Goal: Find specific page/section: Find specific page/section

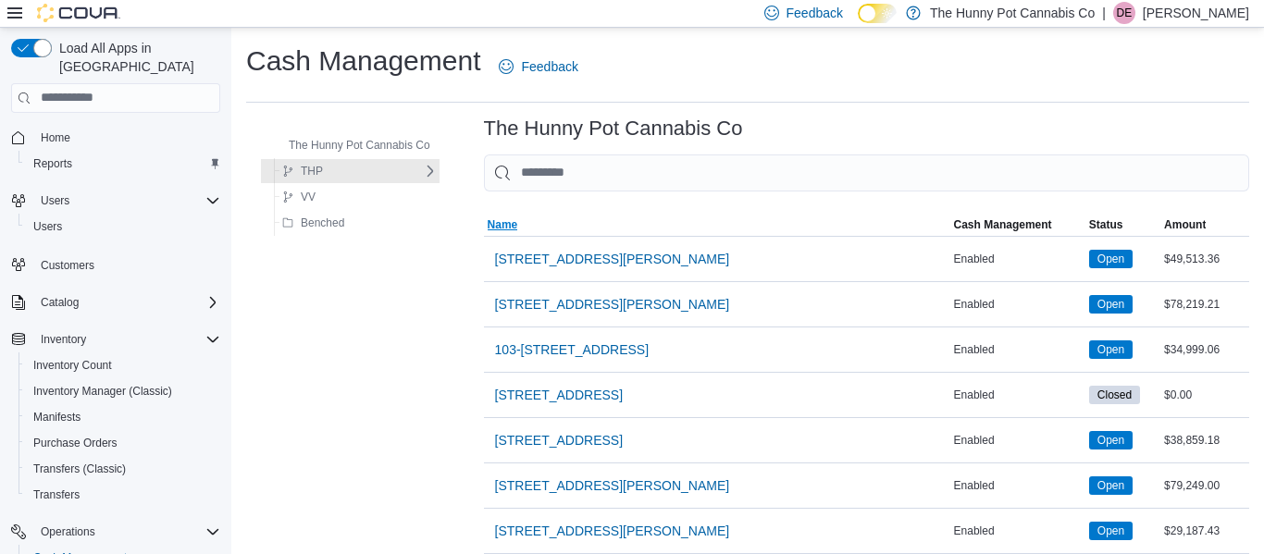
scroll to position [1738, 0]
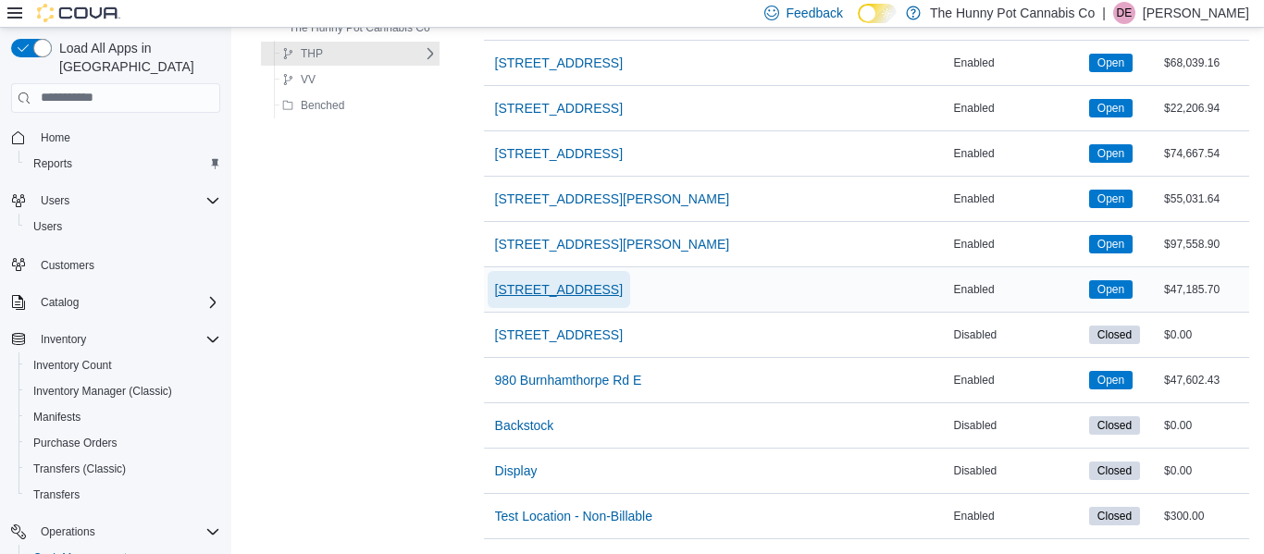
click at [565, 280] on span "[STREET_ADDRESS]" at bounding box center [559, 289] width 128 height 19
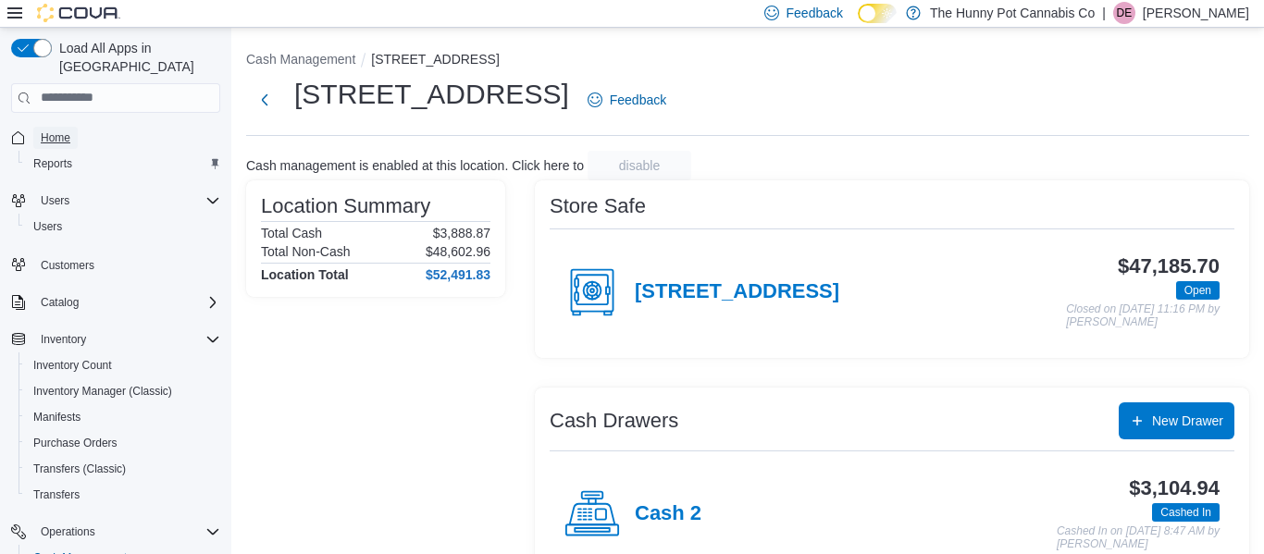
click at [78, 127] on link "Home" at bounding box center [55, 138] width 44 height 22
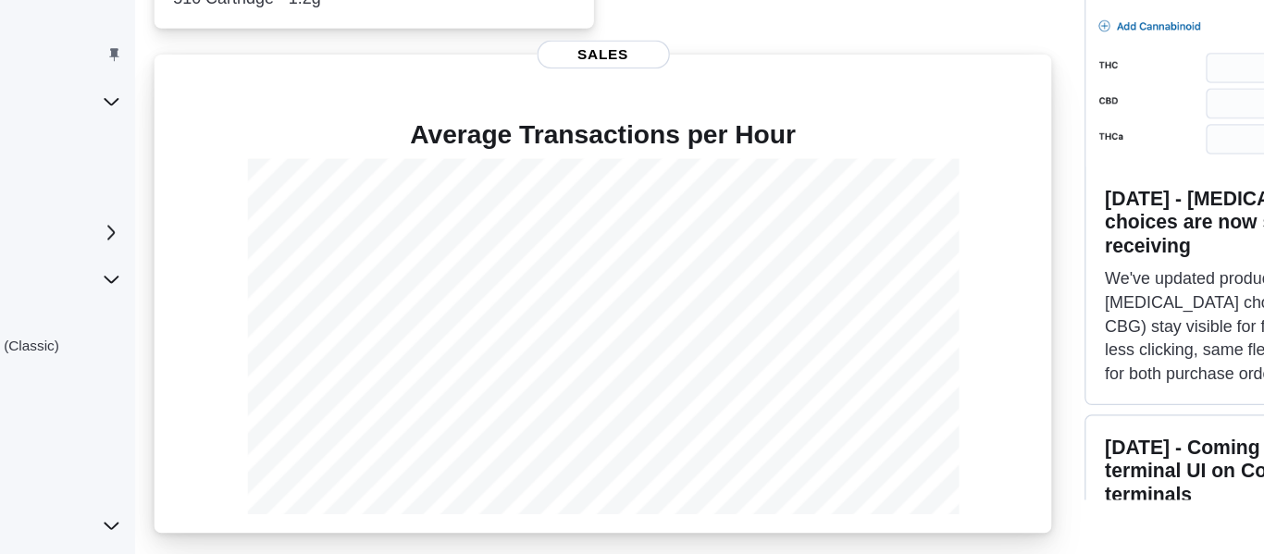
scroll to position [528, 0]
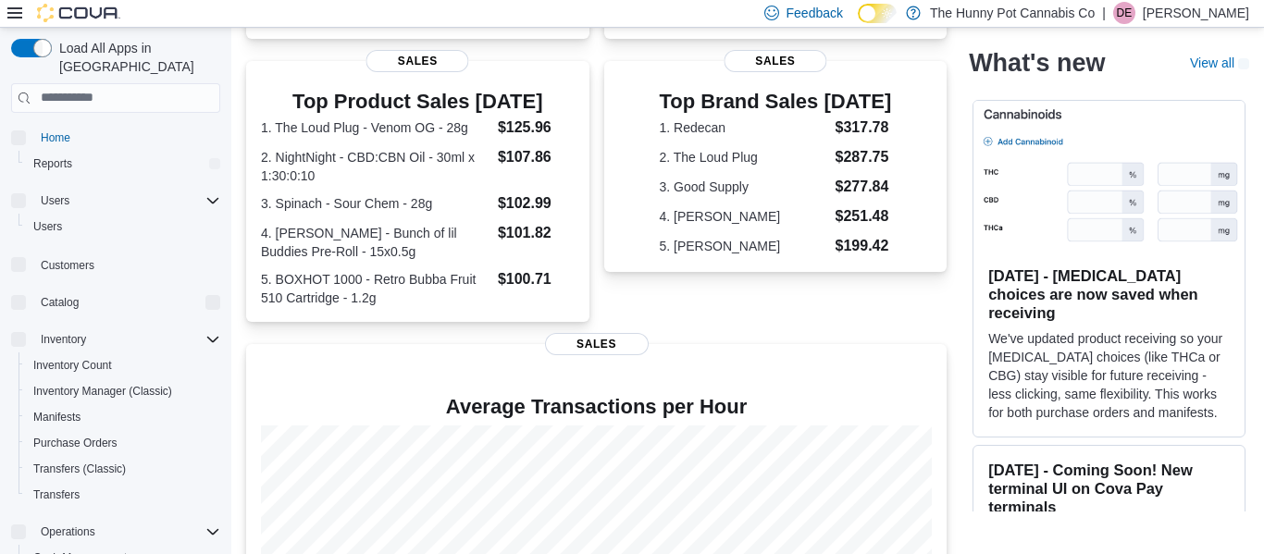
scroll to position [531, 0]
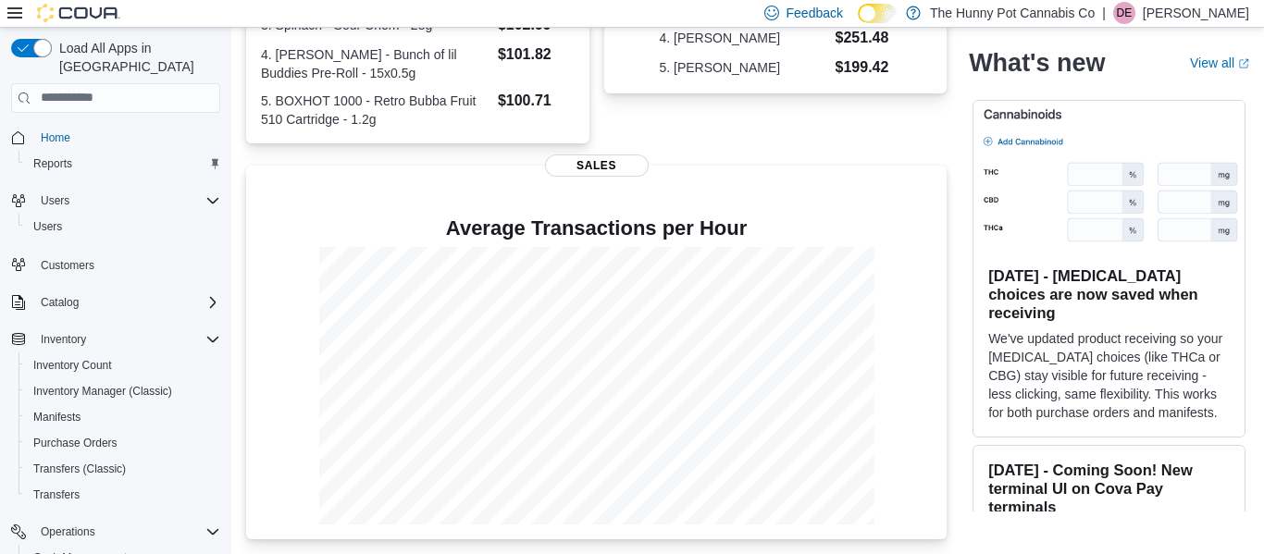
click at [1093, 173] on img at bounding box center [1108, 176] width 271 height 151
click at [1105, 273] on h3 "Aug 27, 2025 - Cannabinoid choices are now saved when receiving" at bounding box center [1108, 294] width 241 height 56
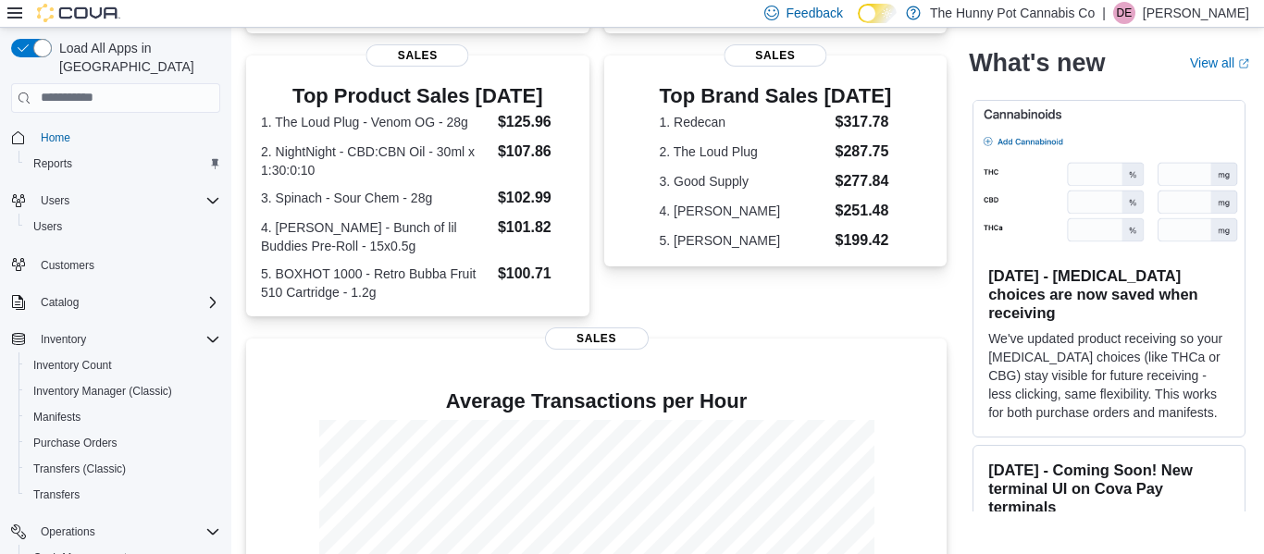
scroll to position [353, 0]
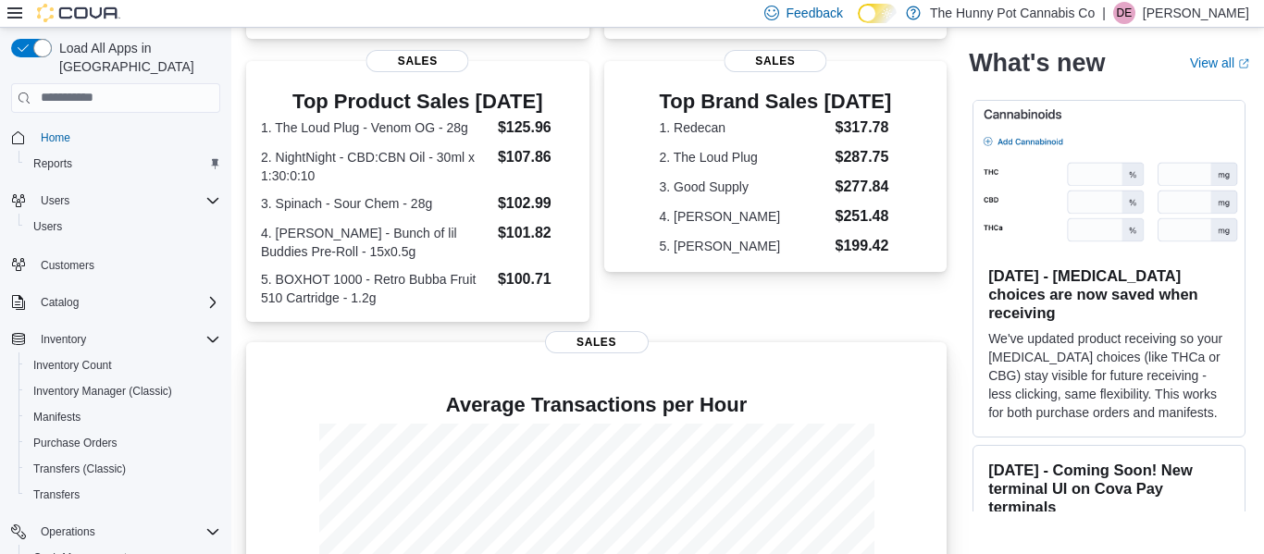
click at [402, 398] on h4 "Average Transactions per Hour" at bounding box center [596, 405] width 671 height 22
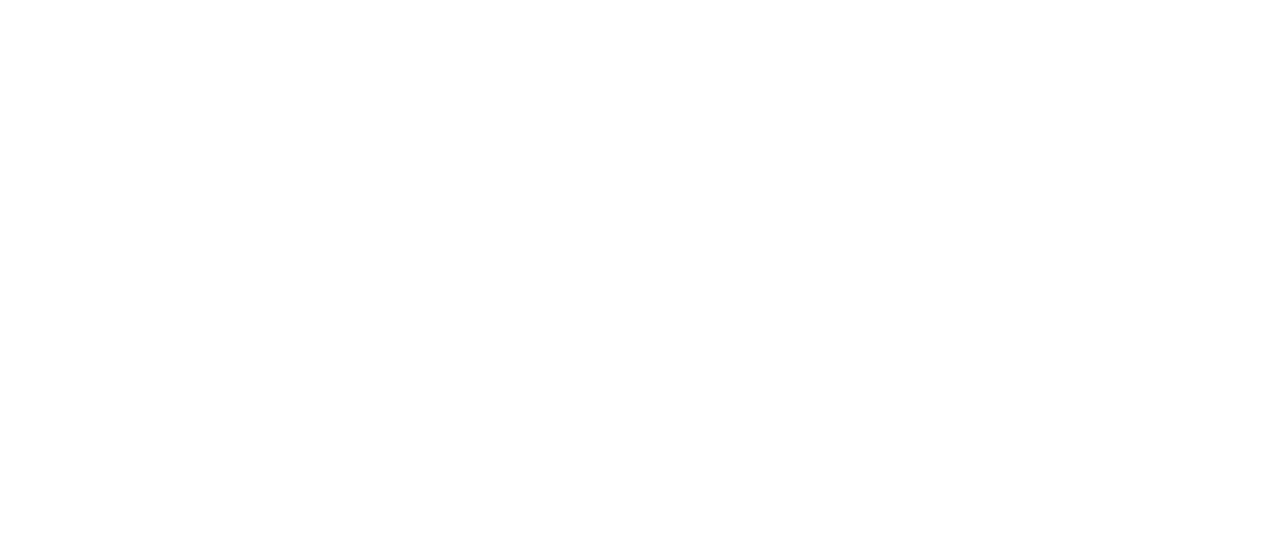
click at [947, 7] on html at bounding box center [632, 3] width 1264 height 7
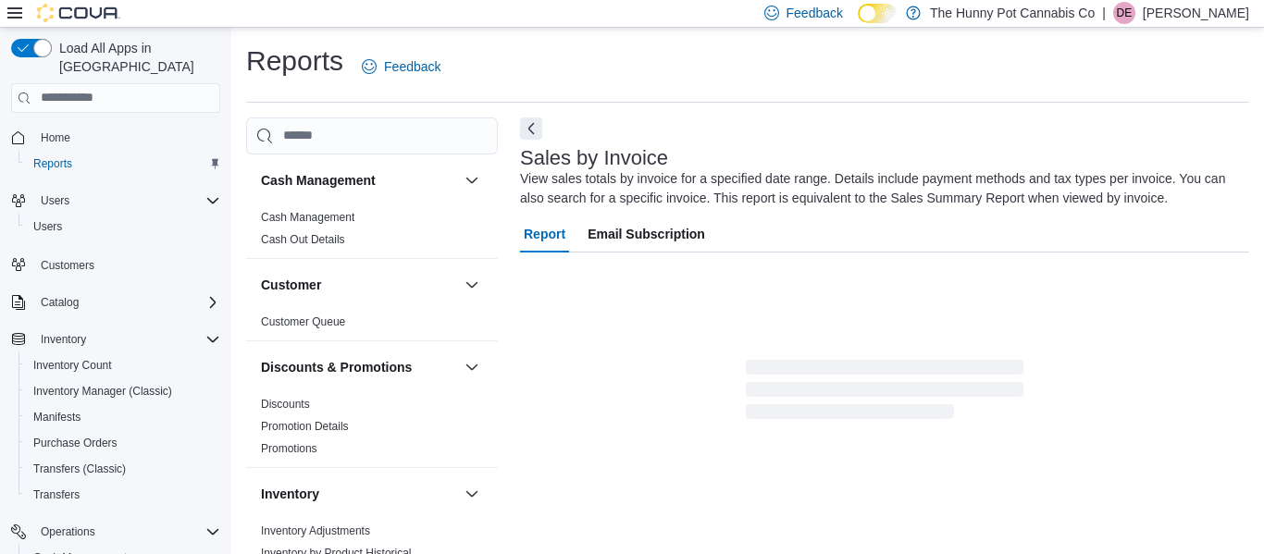
click at [859, 298] on div "Report Email Subscription" at bounding box center [884, 319] width 729 height 207
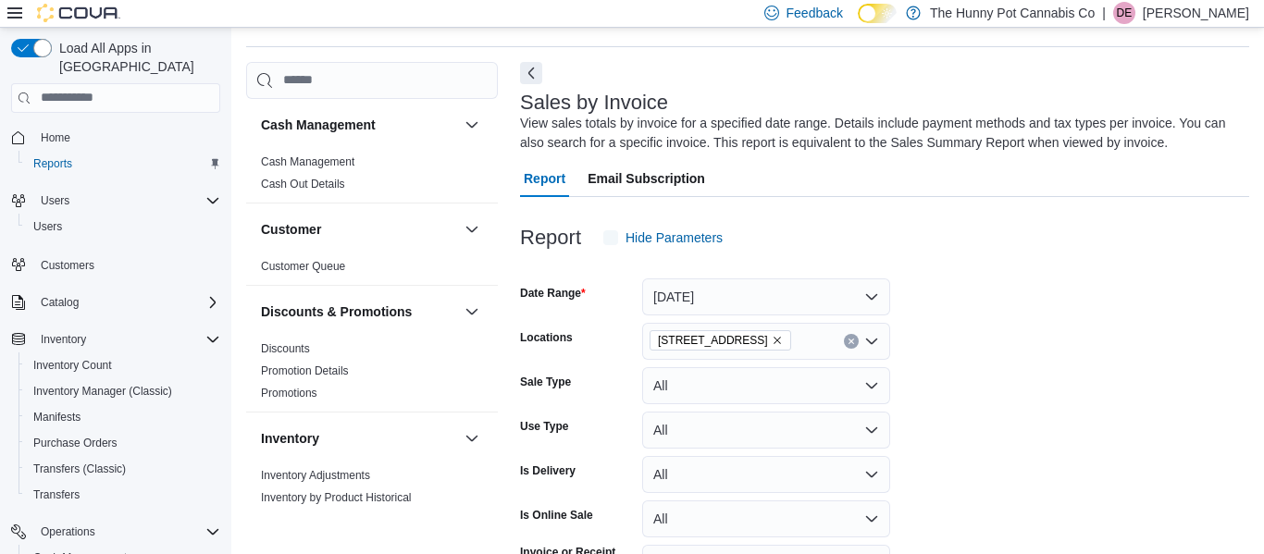
scroll to position [62, 0]
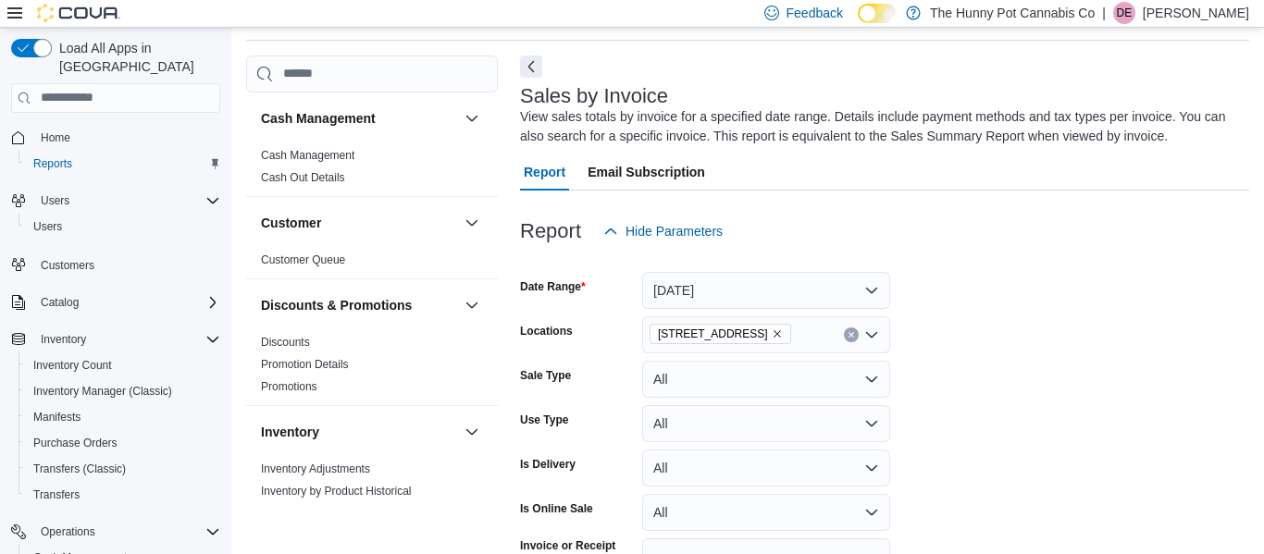
scroll to position [31, 0]
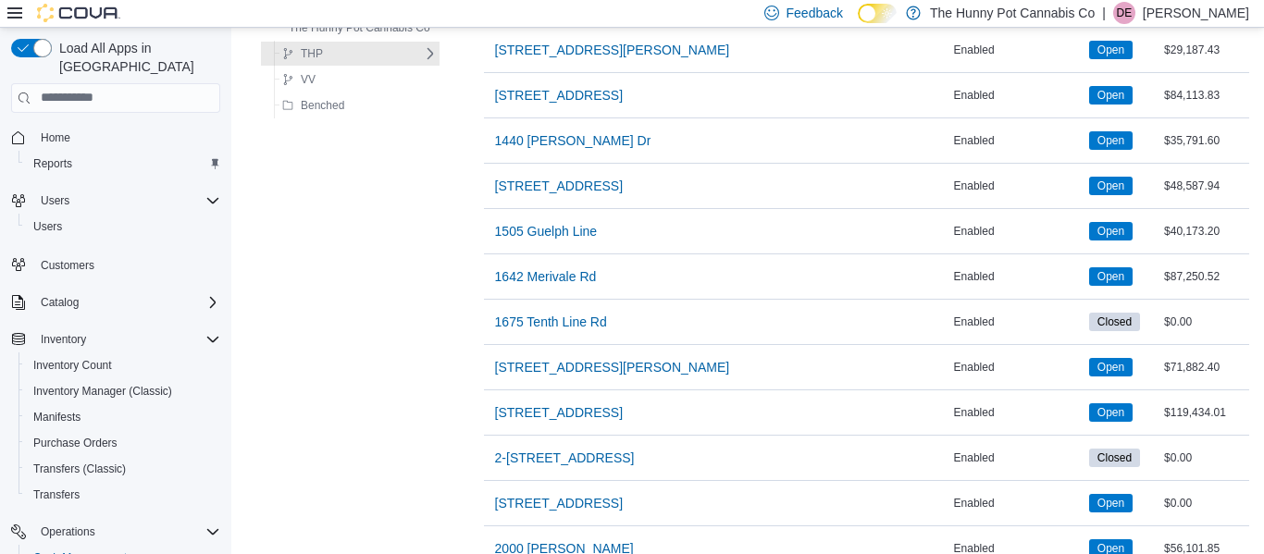
scroll to position [970, 0]
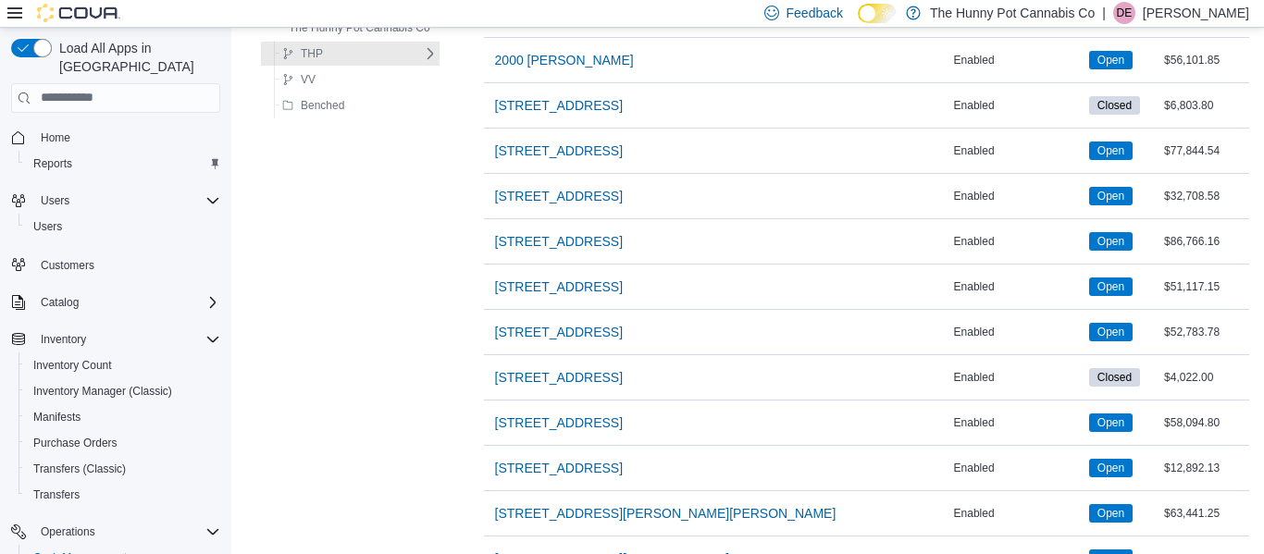
click at [384, 306] on div "The Hunny Pot Cannabis Co THP DS VV Benched The Hunny Pot Cannabis Co Sorting M…" at bounding box center [747, 228] width 1003 height 2160
click at [466, 147] on div "The Hunny Pot Cannabis Co THP DS VV Benched The Hunny Pot Cannabis Co Sorting M…" at bounding box center [747, 228] width 1003 height 2160
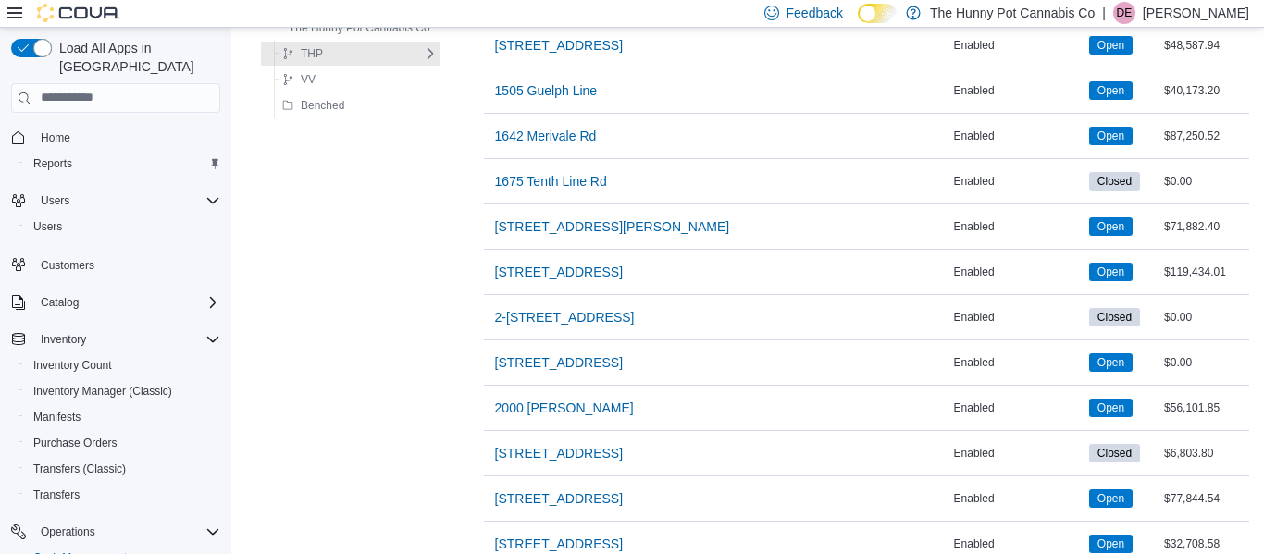
scroll to position [0, 0]
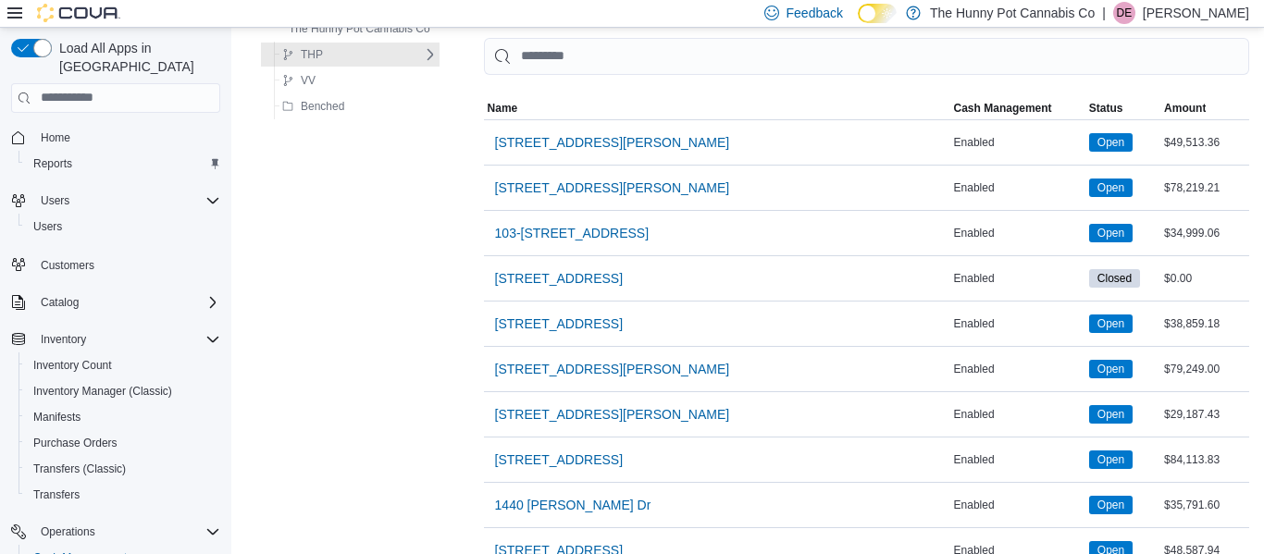
scroll to position [122, 0]
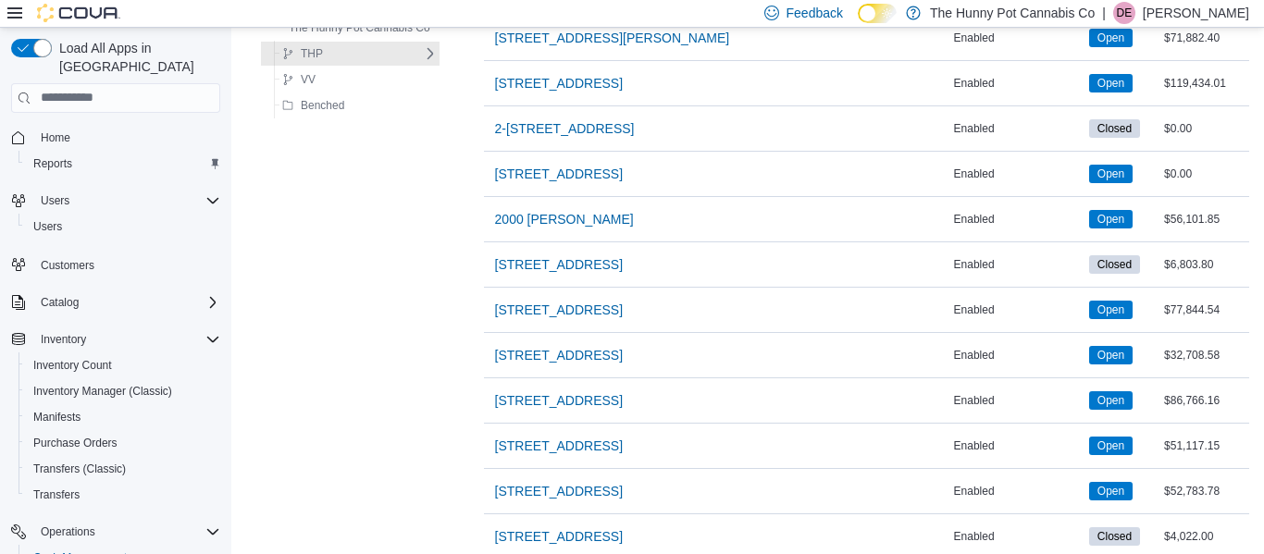
click at [465, 172] on div "The Hunny Pot Cannabis Co THP DS VV Benched The Hunny Pot Cannabis Co Sorting M…" at bounding box center [747, 387] width 1003 height 2160
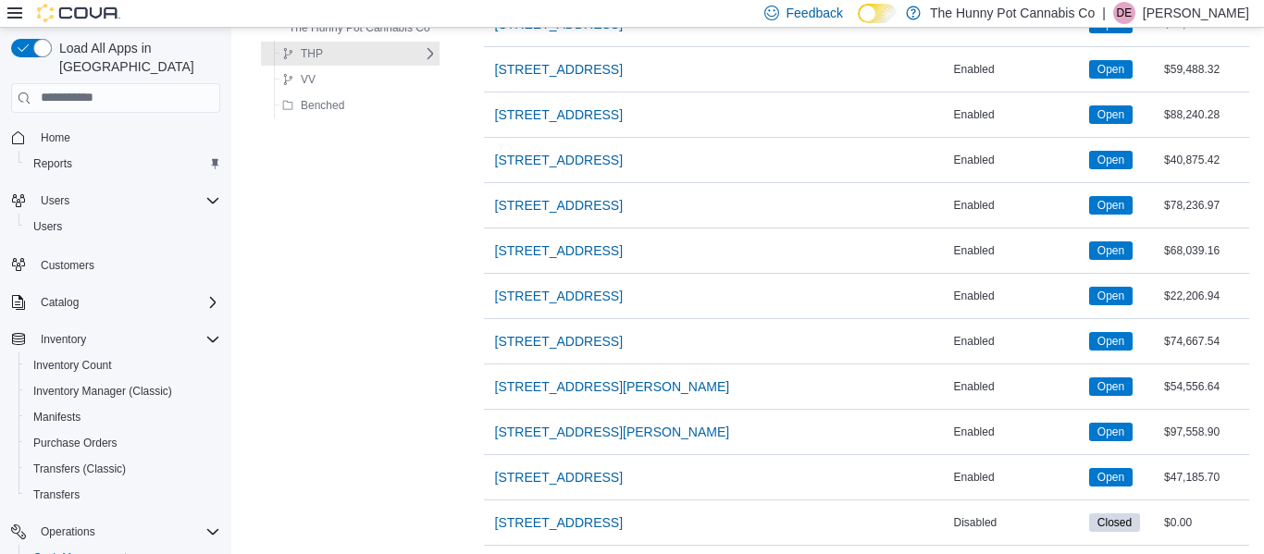
scroll to position [1738, 0]
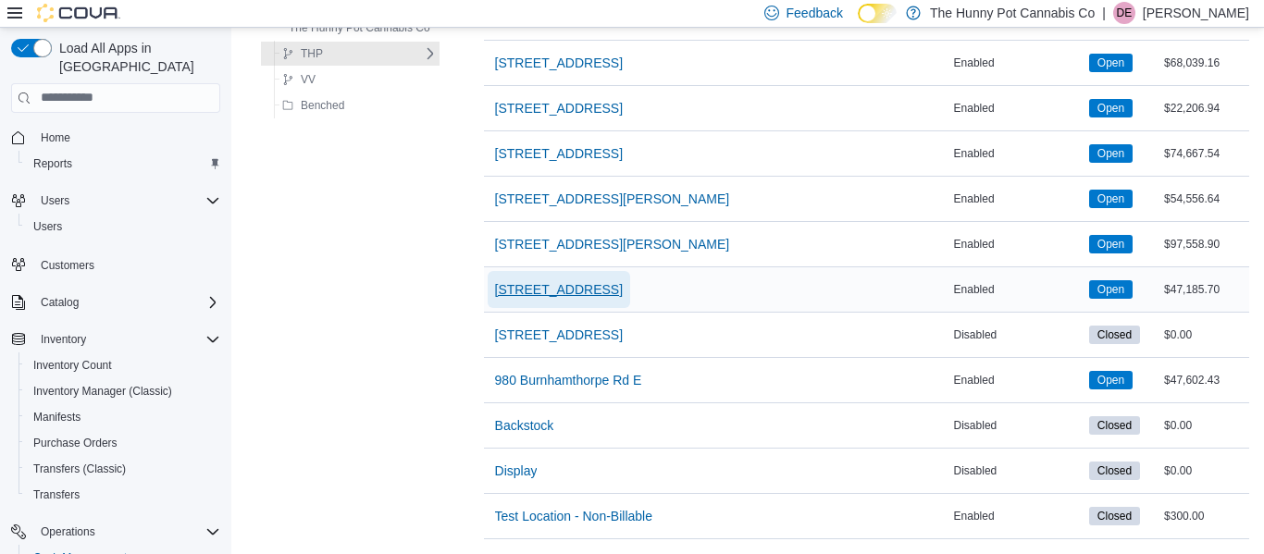
click at [568, 284] on span "[STREET_ADDRESS]" at bounding box center [559, 289] width 128 height 19
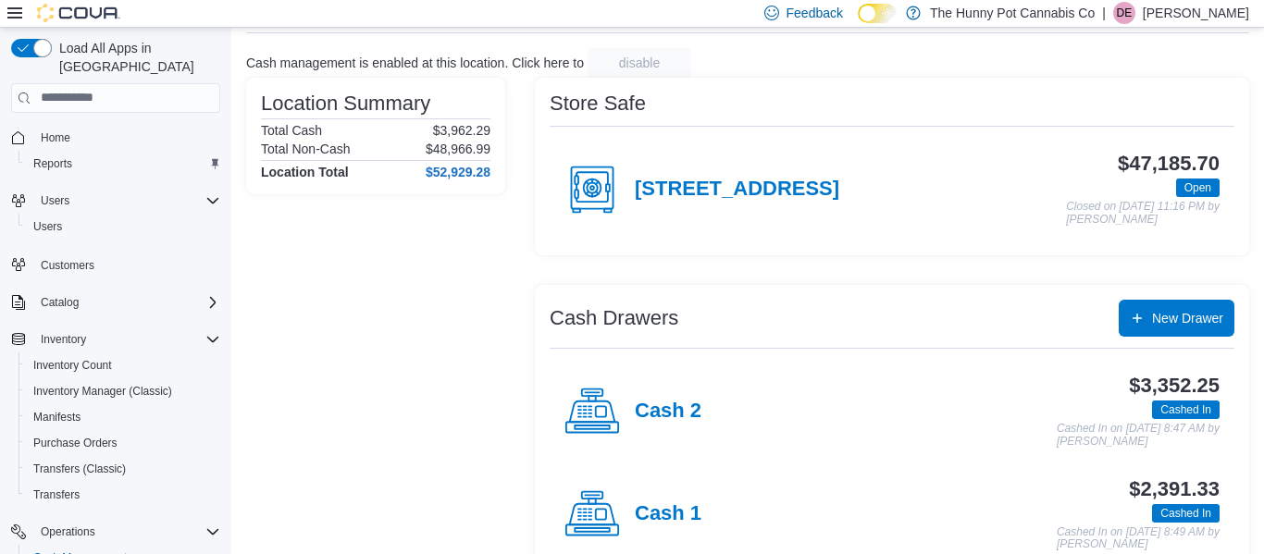
scroll to position [104, 0]
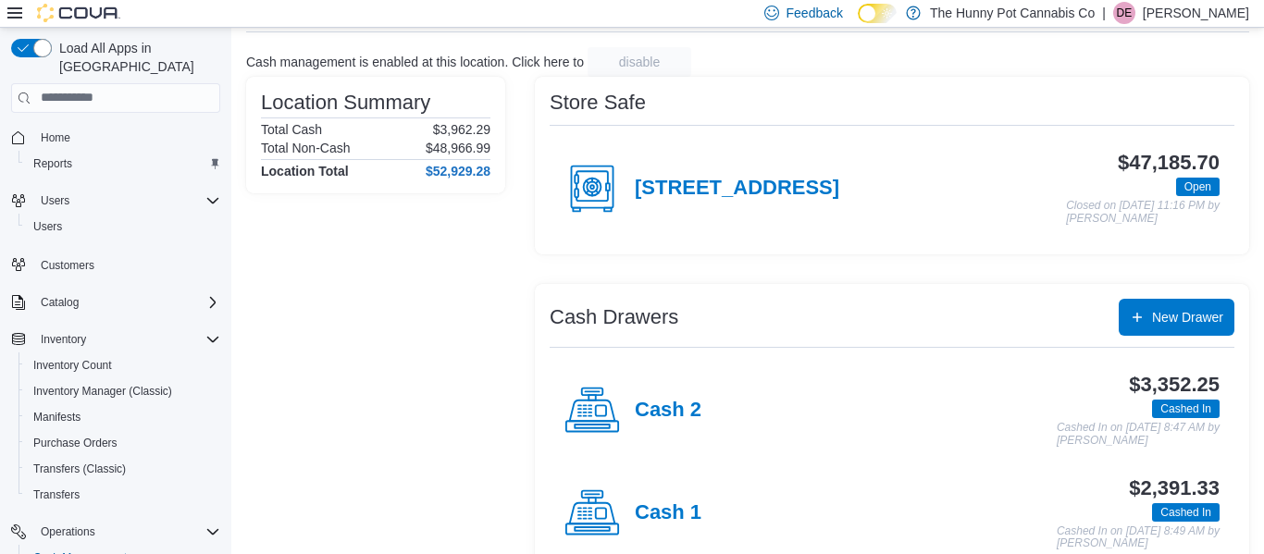
click at [521, 278] on div "Location Summary Total Cash $3,962.29 Total Non-Cash $48,966.99 Location Total …" at bounding box center [747, 380] width 1003 height 607
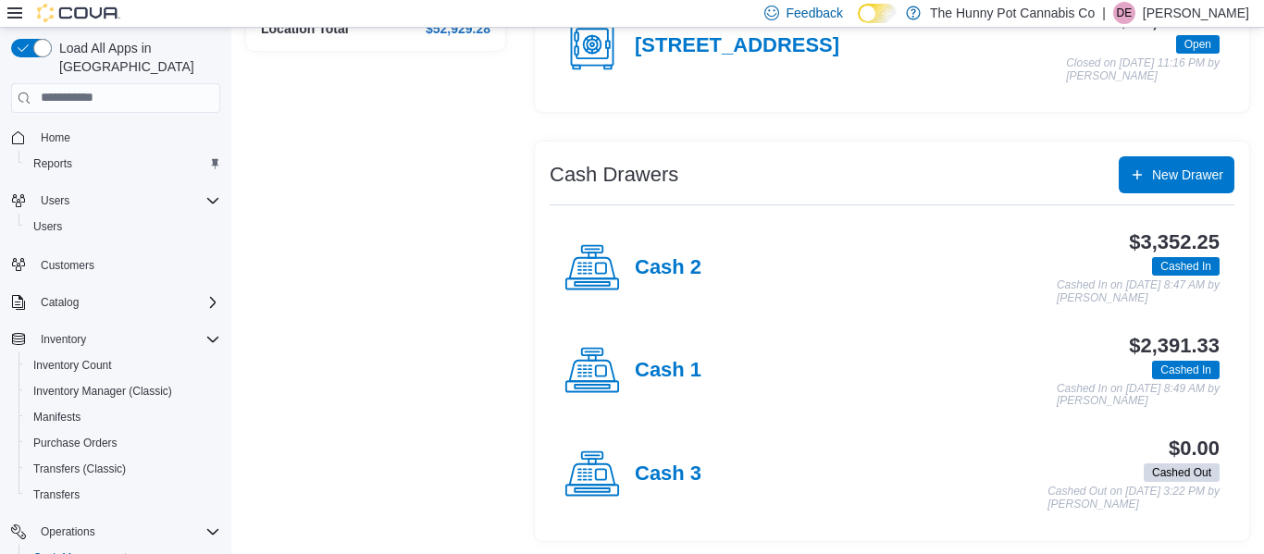
click at [521, 278] on div "Location Summary Total Cash $3,962.29 Total Non-Cash $48,966.99 Location Total …" at bounding box center [747, 237] width 1003 height 607
click at [507, 194] on div "Location Summary Total Cash $3,962.29 Total Non-Cash $48,966.99 Location Total …" at bounding box center [747, 237] width 1003 height 607
click at [509, 212] on div "Location Summary Total Cash $3,962.29 Total Non-Cash $48,966.99 Location Total …" at bounding box center [747, 237] width 1003 height 607
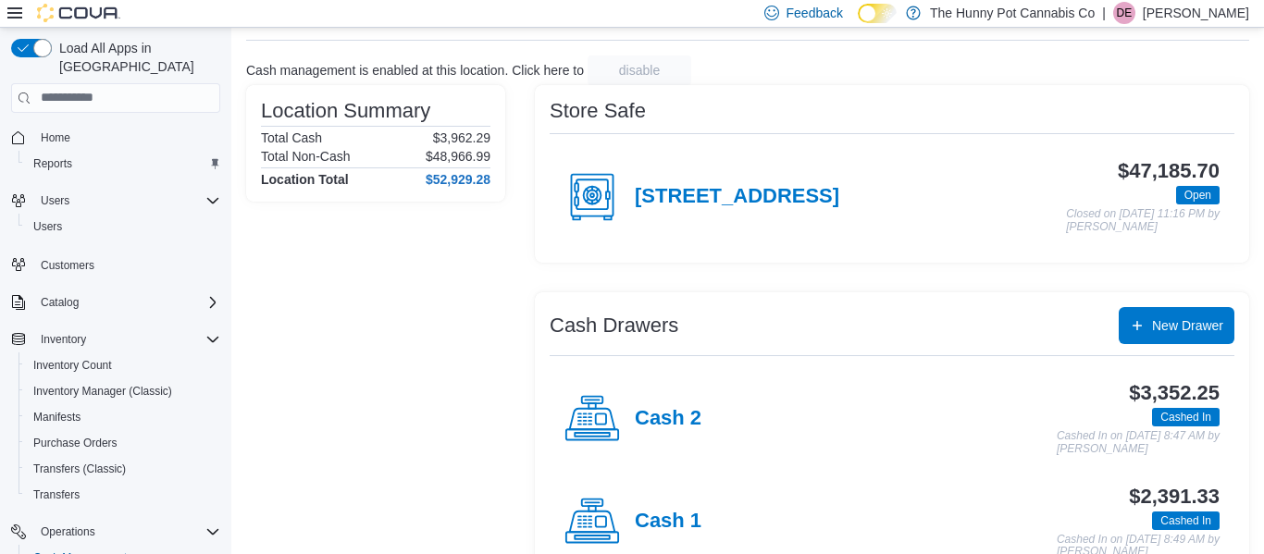
scroll to position [90, 0]
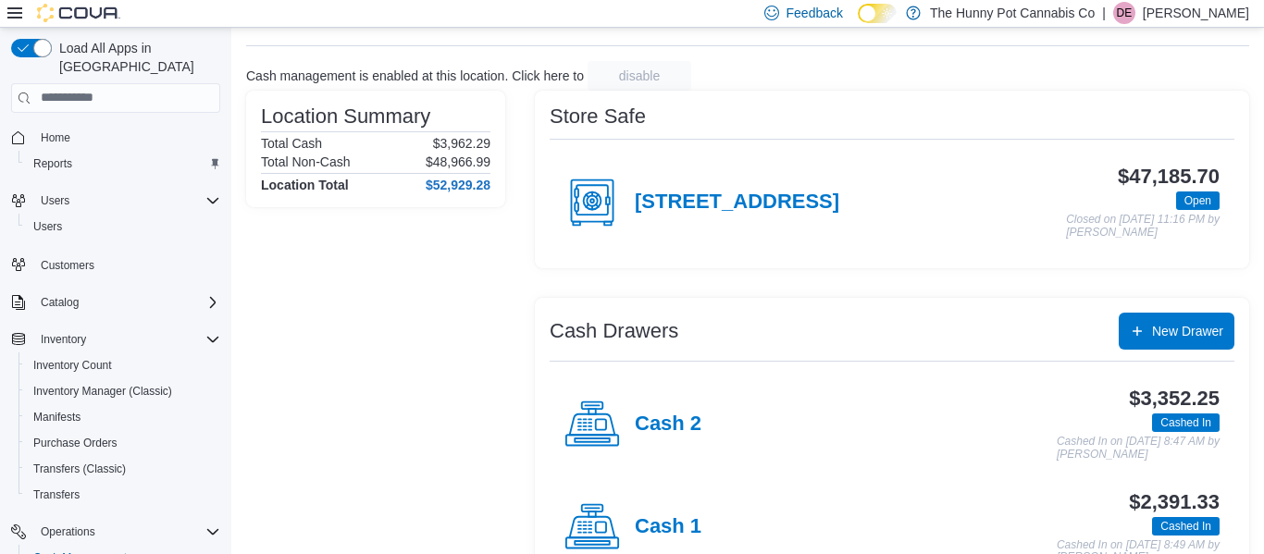
click at [520, 174] on div "Location Summary Total Cash $3,962.29 Total Non-Cash $48,966.99 Location Total …" at bounding box center [747, 394] width 1003 height 607
